Goal: Task Accomplishment & Management: Use online tool/utility

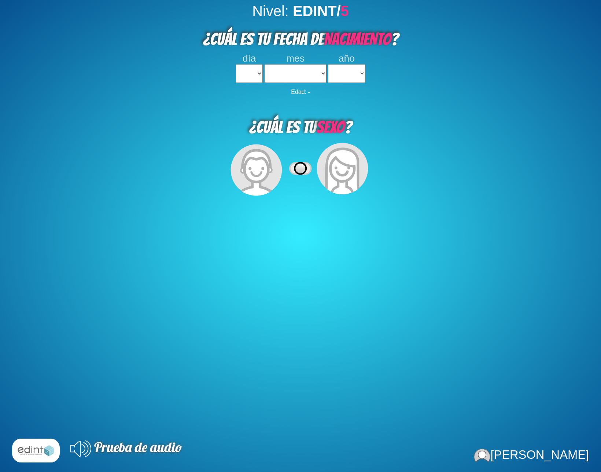
select select
select select "3"
click at [236, 64] on select "1 2 3 4 5 6 7 8 9 10 11 12 13 14 15 16 17 18 19 20 21 22 23 24 25 26 27 28 29 3…" at bounding box center [249, 73] width 27 height 19
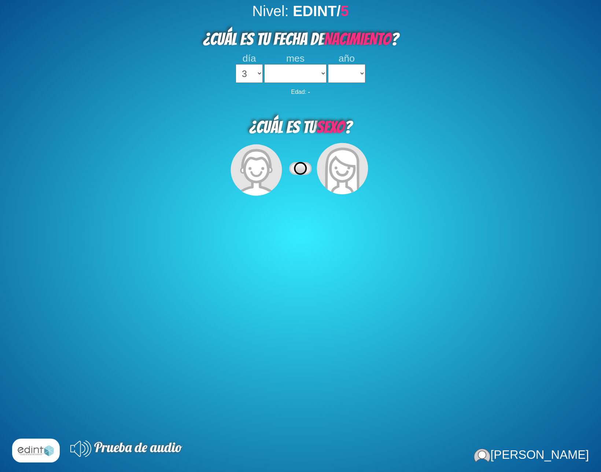
select select
select select "06"
click at [264, 64] on select "enero febrero marzo [PERSON_NAME] [PERSON_NAME] septiembre octubre noviembre di…" at bounding box center [295, 73] width 62 height 19
click at [328, 64] on select "2023 2022 2021 2020 2019 2018 2017 2016 2015 2014 2013 2012 2011 2010 2009 2008…" at bounding box center [346, 73] width 37 height 19
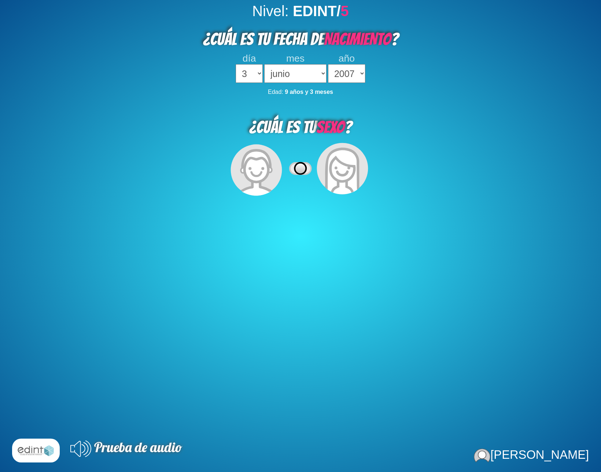
click at [328, 64] on select "2023 2022 2021 2020 2019 2018 2017 2016 2015 2014 2013 2012 2011 2010 2009 2008…" at bounding box center [346, 73] width 37 height 19
select select "2011"
click at [328, 64] on select "2023 2022 2021 2020 2019 2018 2017 2016 2015 2014 2013 2012 2011 2010 2009 2008…" at bounding box center [346, 73] width 37 height 19
click at [314, 170] on icon at bounding box center [343, 168] width 58 height 58
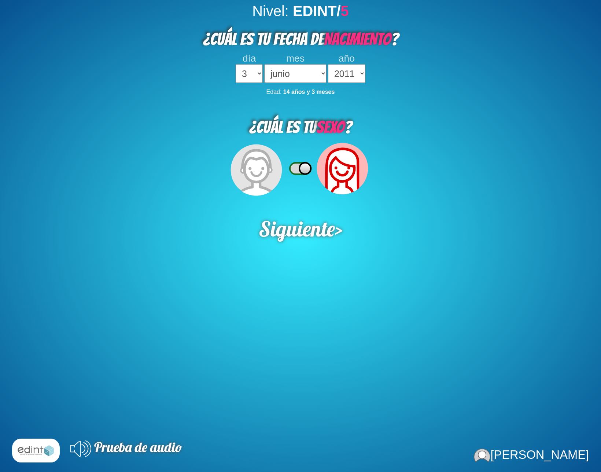
drag, startPoint x: 309, startPoint y: 235, endPoint x: 312, endPoint y: 283, distance: 47.8
click at [309, 235] on span "Siguiente" at bounding box center [297, 229] width 76 height 26
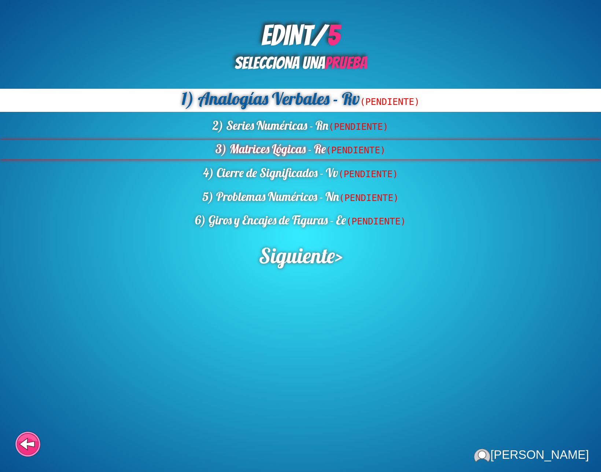
click at [326, 140] on div "3) Matrices Lógicas - Re (PENDIENTE)" at bounding box center [300, 149] width 601 height 19
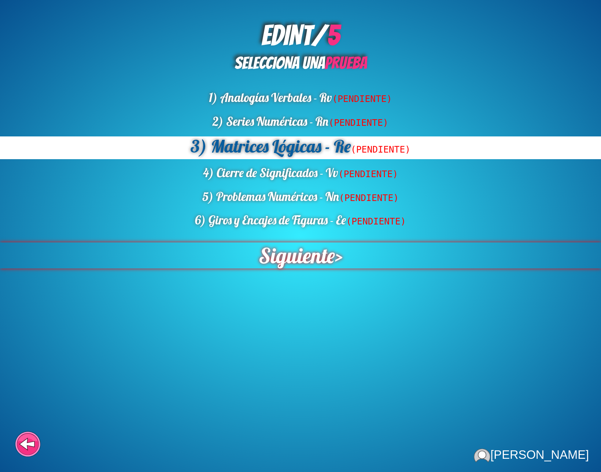
click at [325, 259] on span "Siguiente" at bounding box center [297, 255] width 77 height 26
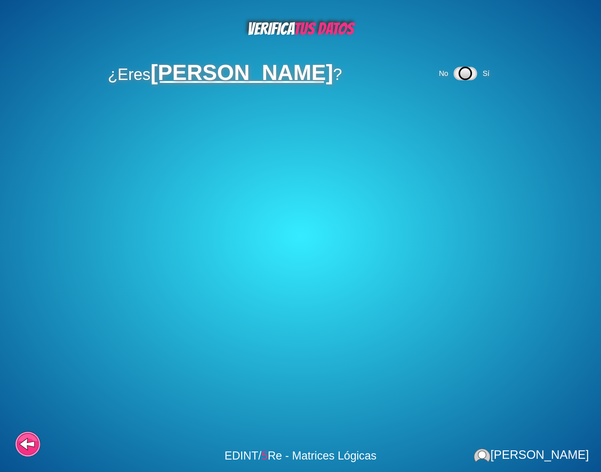
click at [461, 72] on icon at bounding box center [465, 73] width 12 height 12
click at [454, 116] on div "No Sí" at bounding box center [437, 108] width 56 height 21
click at [440, 107] on icon at bounding box center [437, 109] width 12 height 12
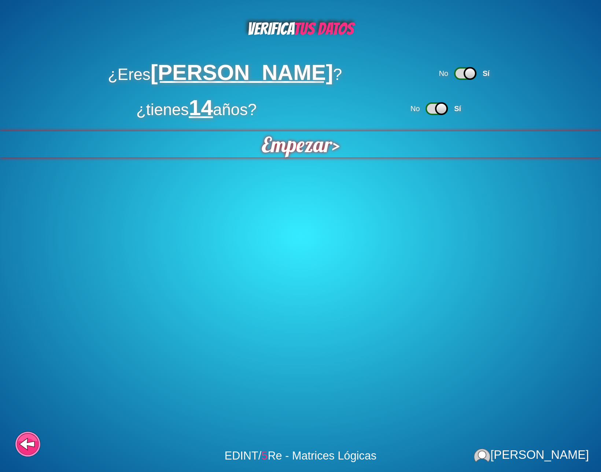
click at [397, 139] on div "Empezar >" at bounding box center [301, 144] width 648 height 28
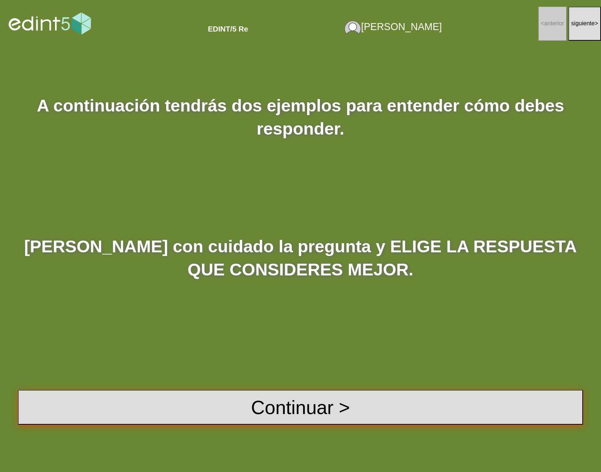
click at [336, 410] on button "Continuar >" at bounding box center [300, 407] width 565 height 35
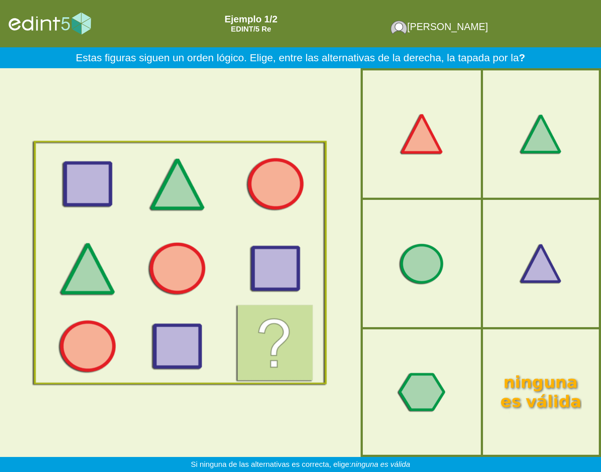
click at [180, 56] on div "Estas figuras siguen un orden lógico. [PERSON_NAME], entre las alternativas de …" at bounding box center [300, 57] width 601 height 21
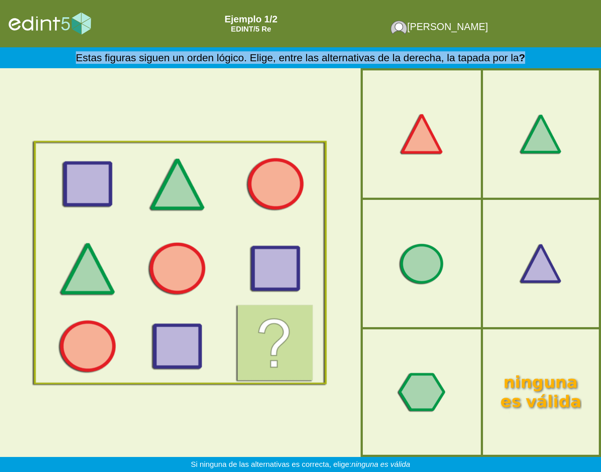
click at [180, 56] on div "Estas figuras siguen un orden lógico. [PERSON_NAME], entre las alternativas de …" at bounding box center [300, 57] width 601 height 21
copy div "Estas figuras siguen un orden lógico. [PERSON_NAME], entre las alternativas de …"
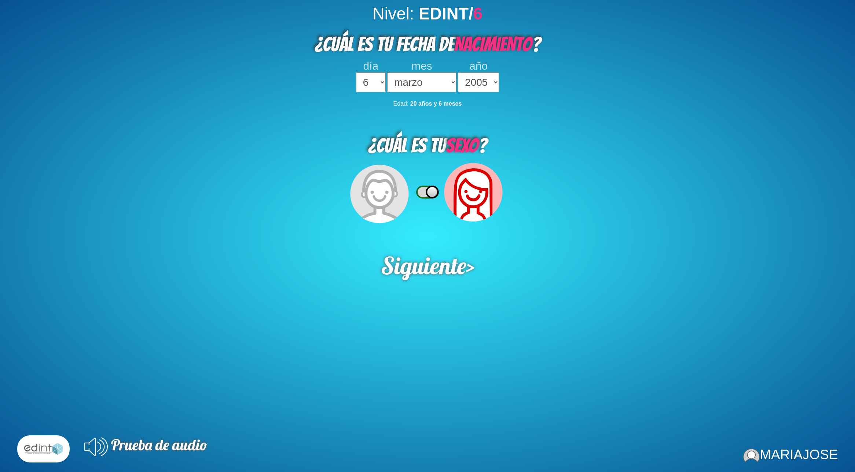
select select "6"
select select "03"
select select "2005"
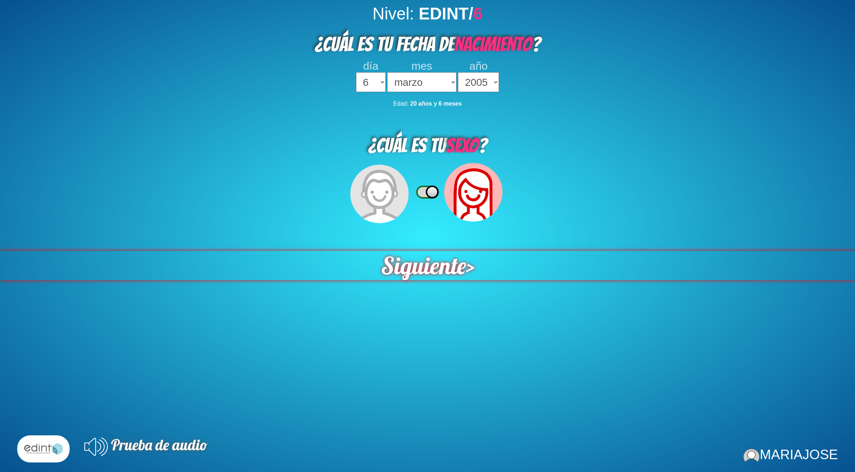
click at [438, 261] on span "Siguiente" at bounding box center [423, 264] width 85 height 29
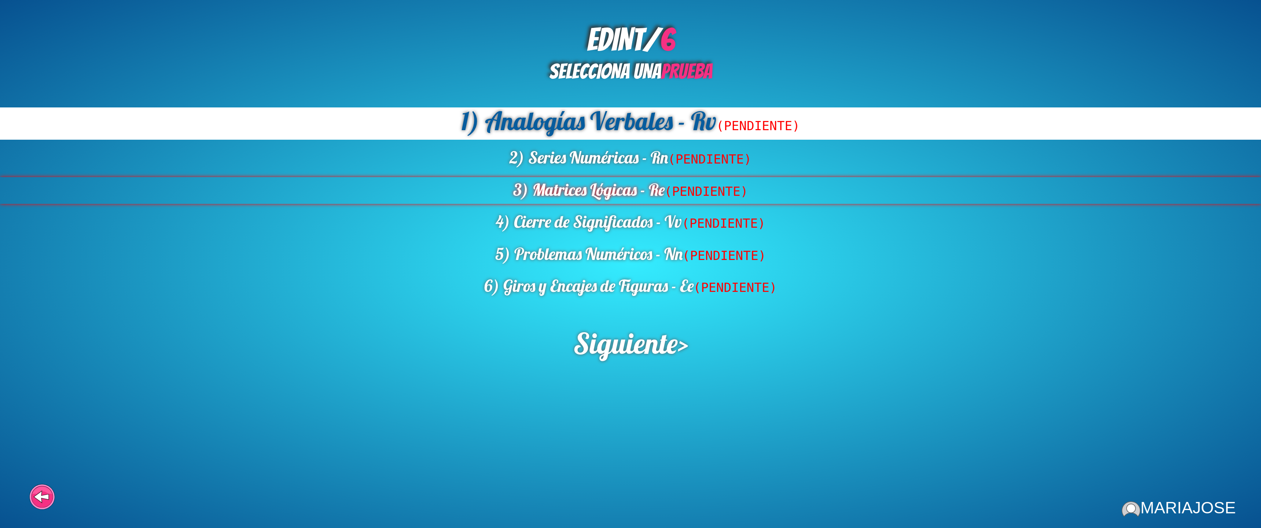
drag, startPoint x: 598, startPoint y: 187, endPoint x: 601, endPoint y: 195, distance: 8.6
click at [598, 188] on div "3) Matrices Lógicas - Re (PENDIENTE)" at bounding box center [630, 190] width 1261 height 27
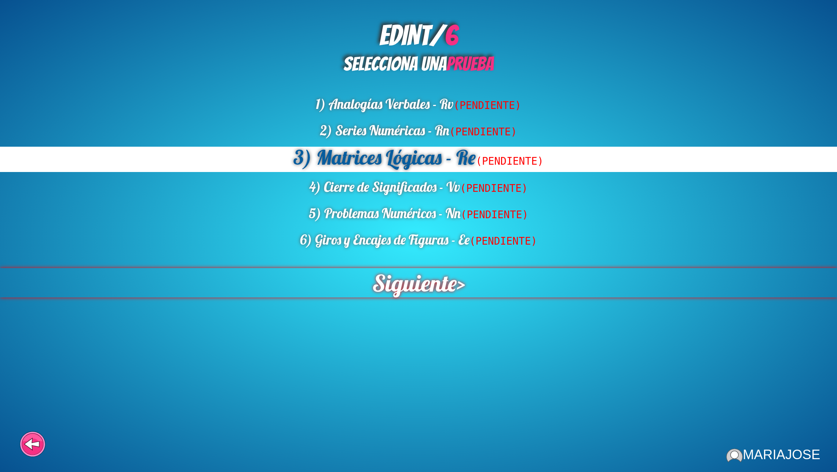
click at [435, 282] on span "Siguiente" at bounding box center [414, 282] width 84 height 29
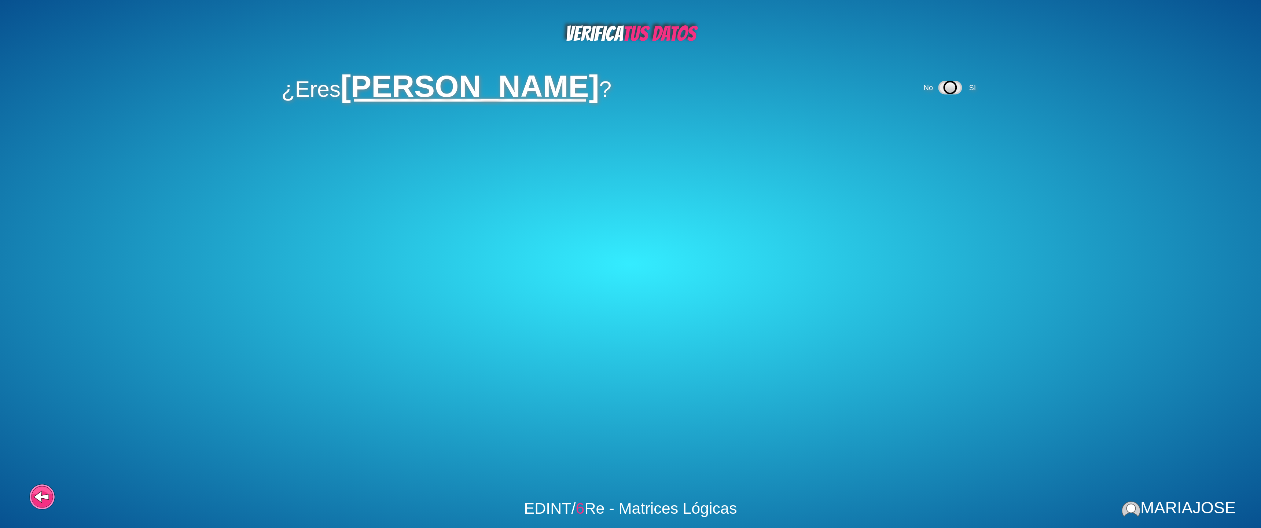
click at [855, 89] on icon at bounding box center [950, 88] width 22 height 12
click at [855, 129] on span "Sí" at bounding box center [932, 133] width 7 height 8
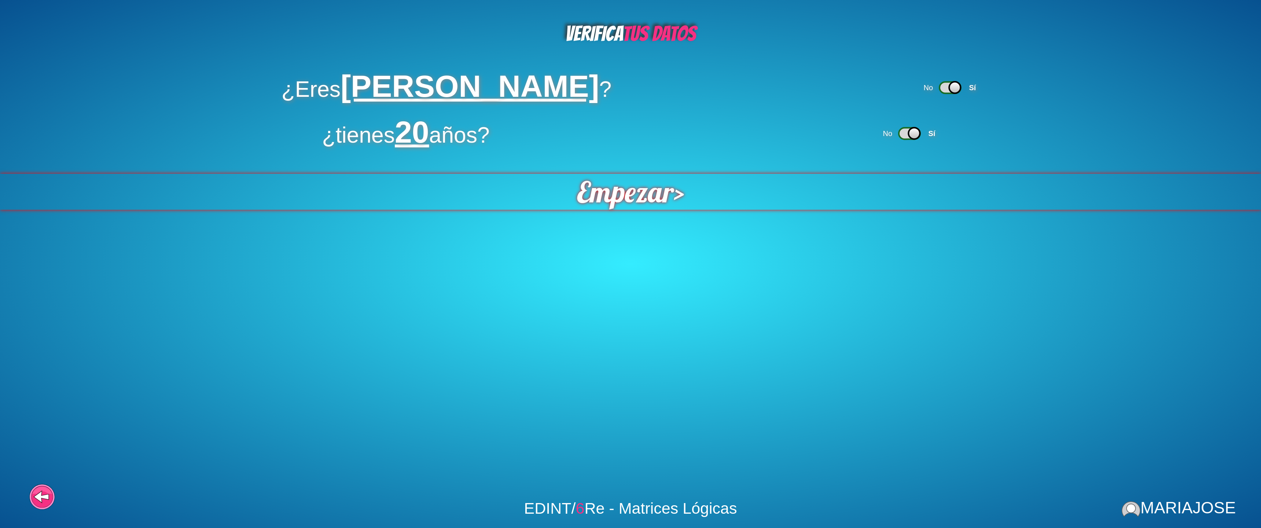
click at [729, 199] on div "Empezar >" at bounding box center [631, 192] width 1388 height 40
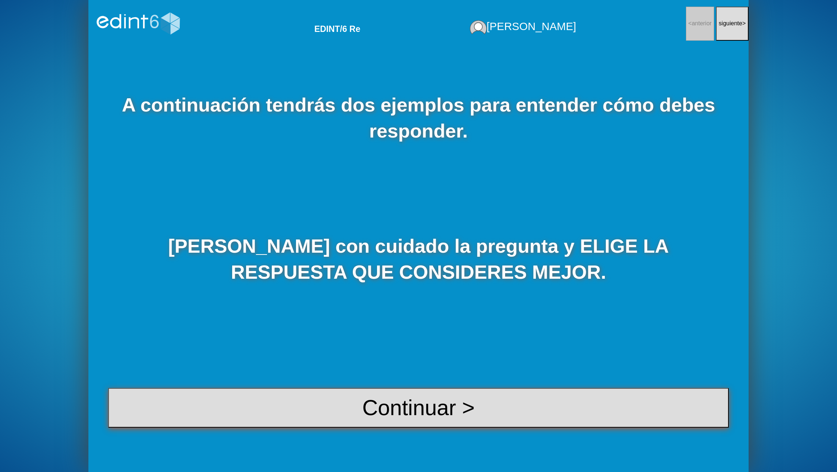
click at [470, 391] on button "Continuar >" at bounding box center [418, 408] width 620 height 40
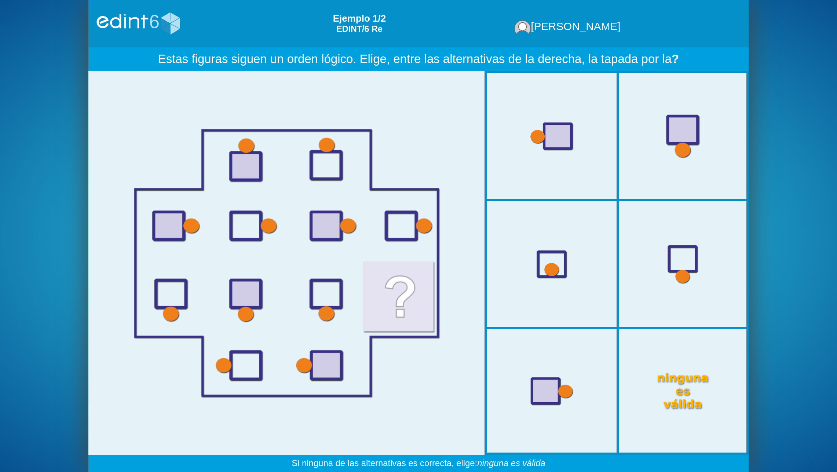
click at [684, 126] on div at bounding box center [682, 136] width 125 height 104
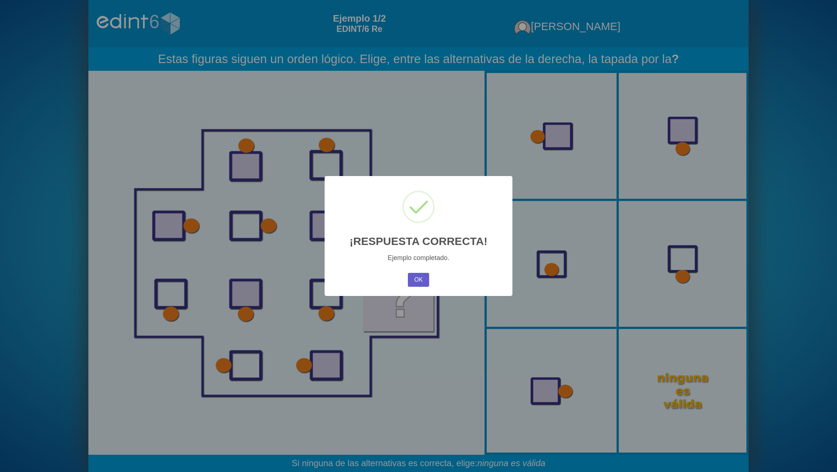
click at [415, 283] on button "OK" at bounding box center [418, 280] width 21 height 14
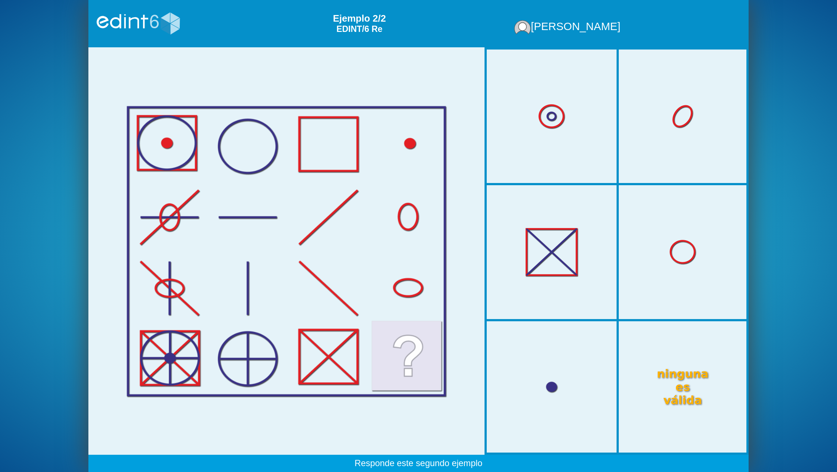
click at [558, 370] on div at bounding box center [551, 387] width 125 height 104
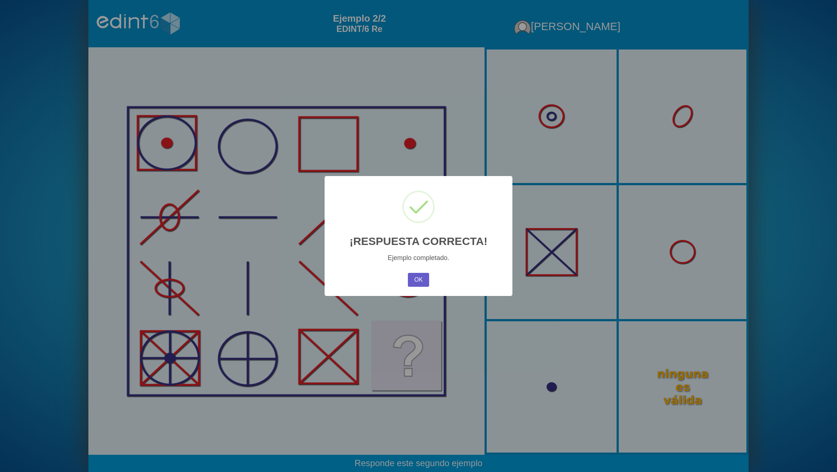
click at [410, 278] on button "OK" at bounding box center [418, 280] width 21 height 14
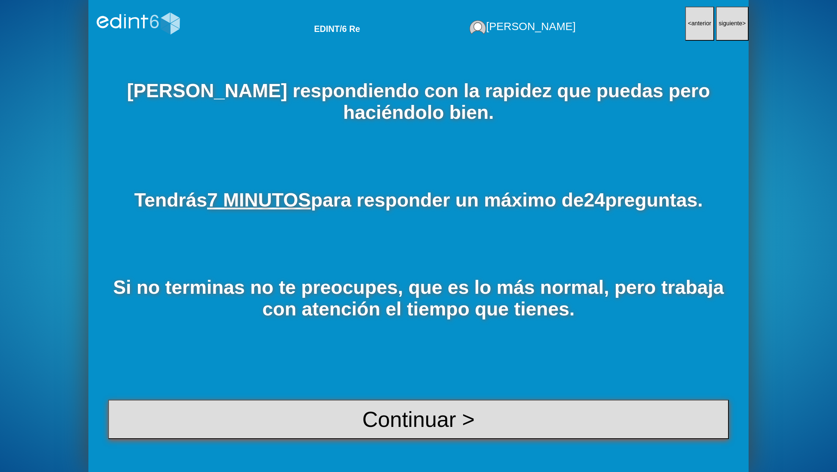
click at [420, 416] on button "Continuar >" at bounding box center [418, 420] width 620 height 40
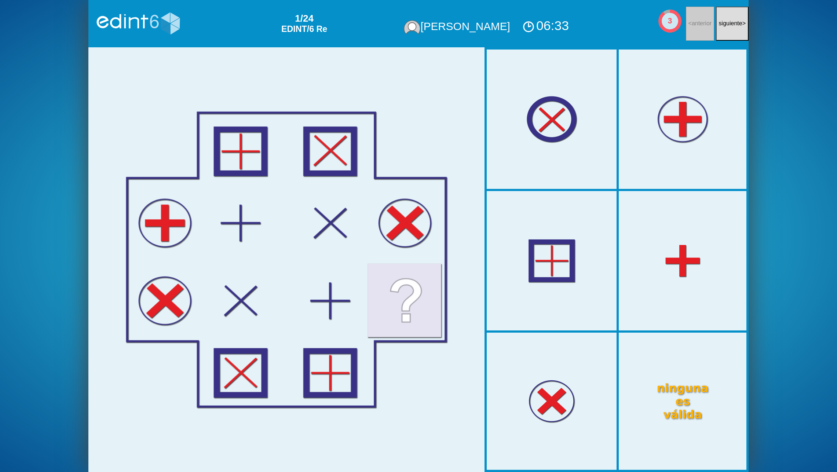
click at [695, 137] on div at bounding box center [682, 119] width 125 height 104
